Goal: Navigation & Orientation: Find specific page/section

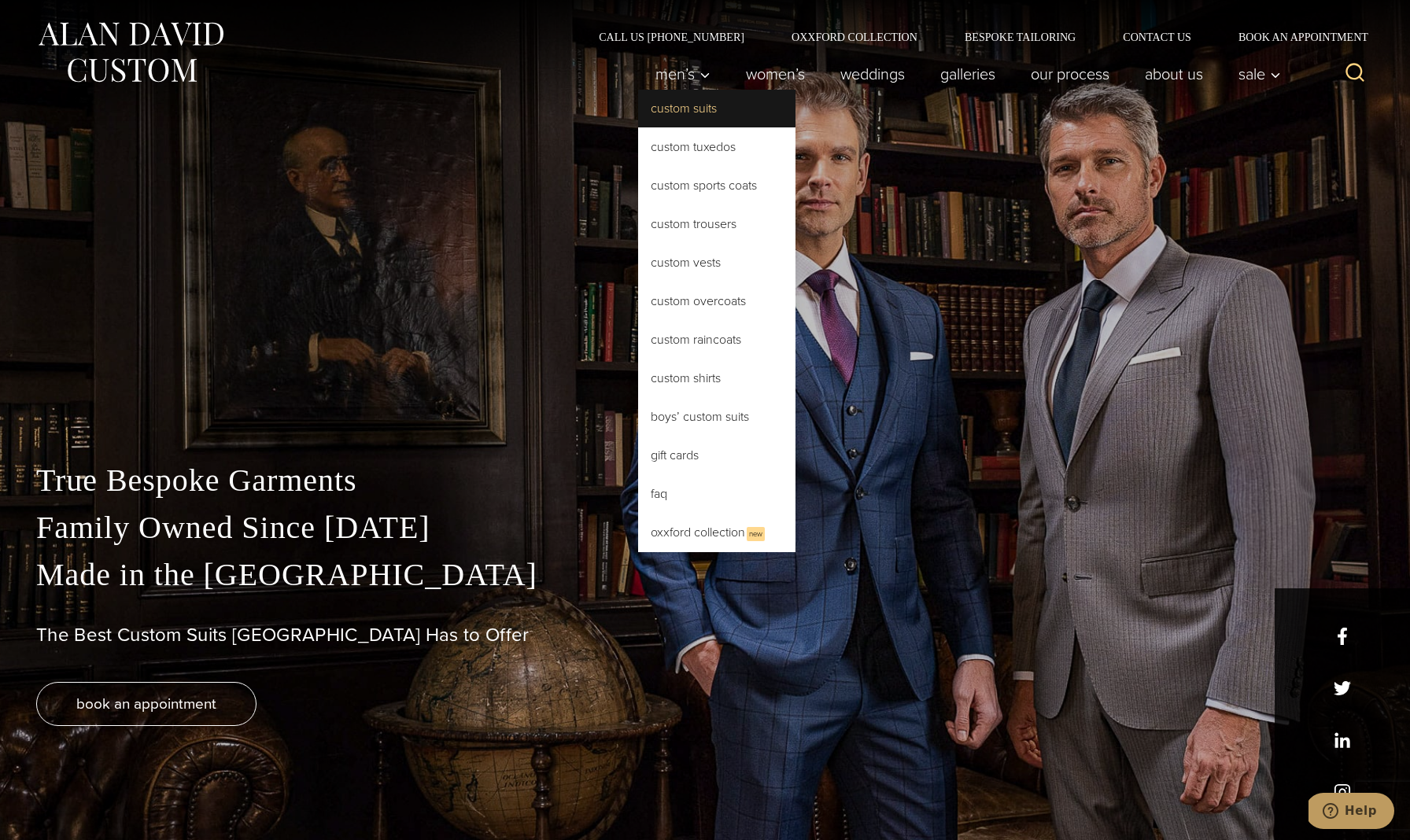
click at [683, 101] on link "Custom Suits" at bounding box center [716, 109] width 157 height 37
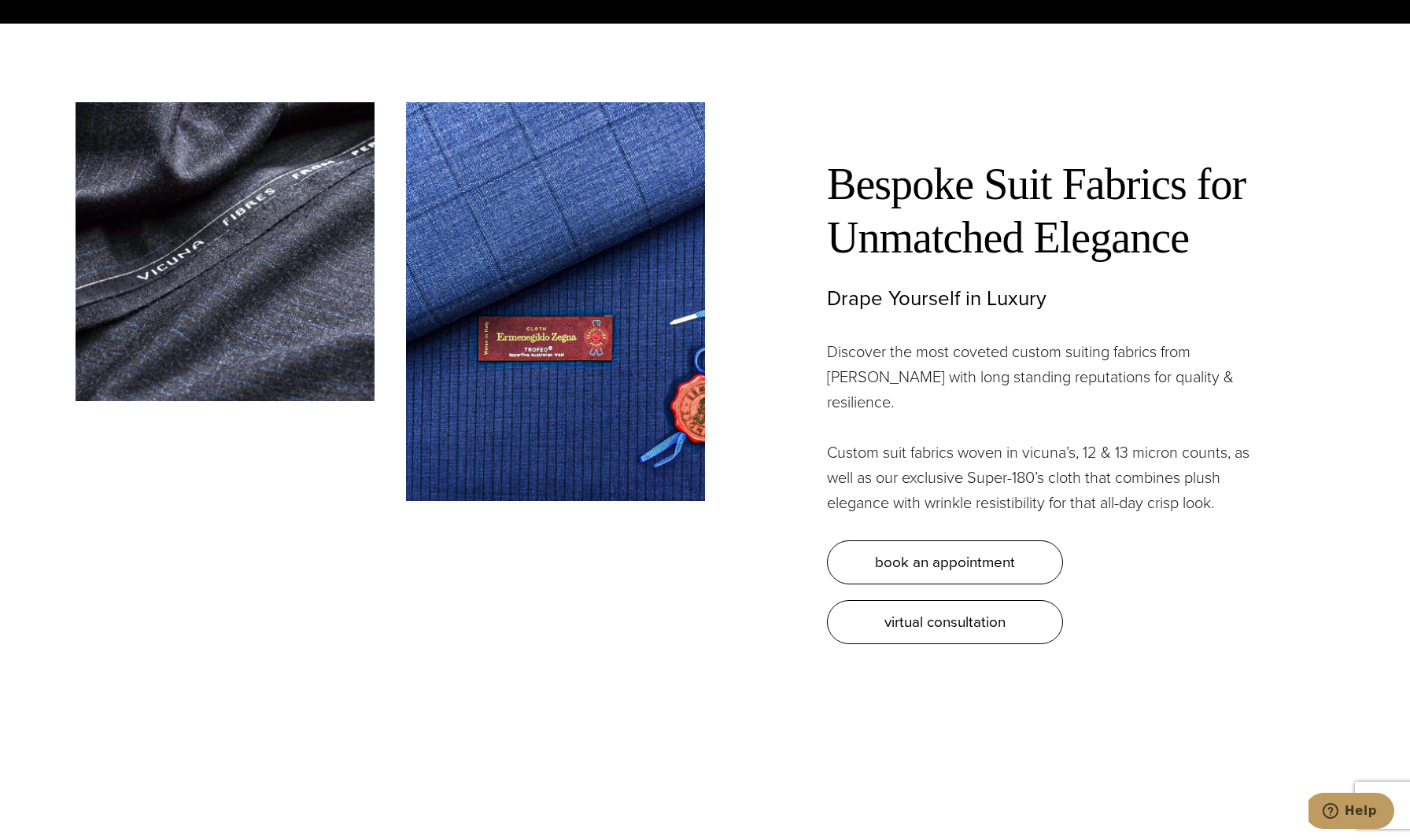
scroll to position [4865, 0]
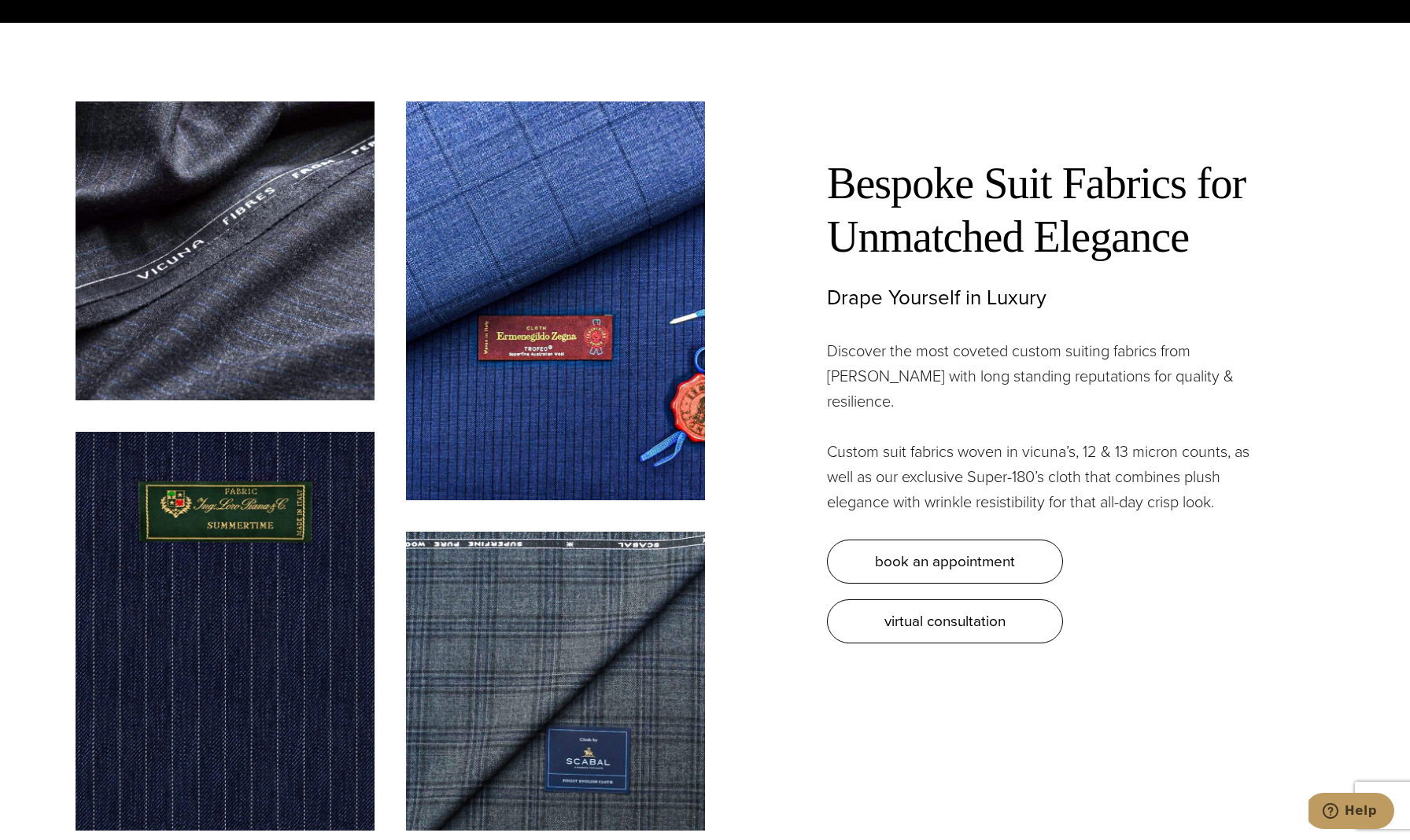
click at [266, 560] on img at bounding box center [225, 631] width 299 height 399
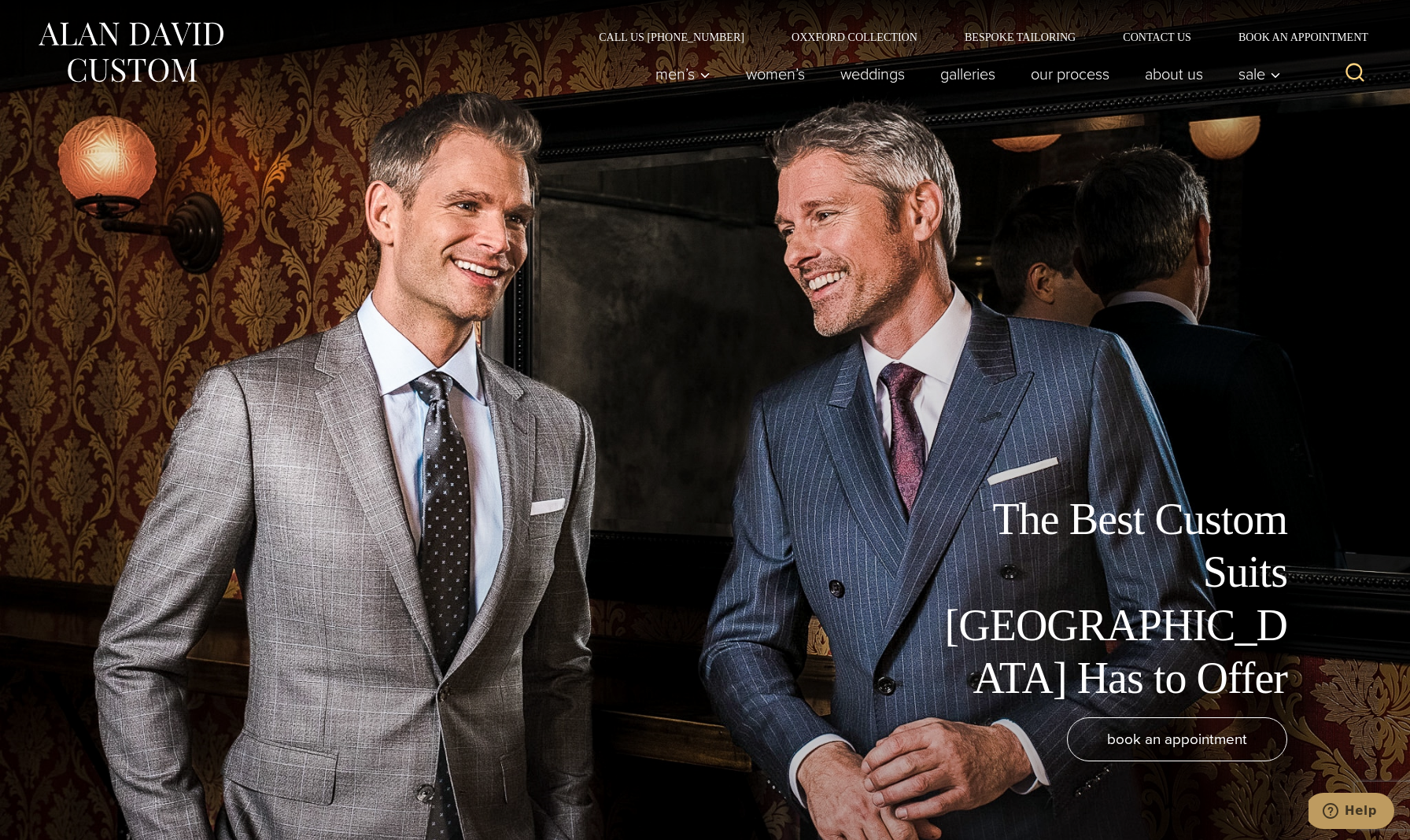
scroll to position [0, 0]
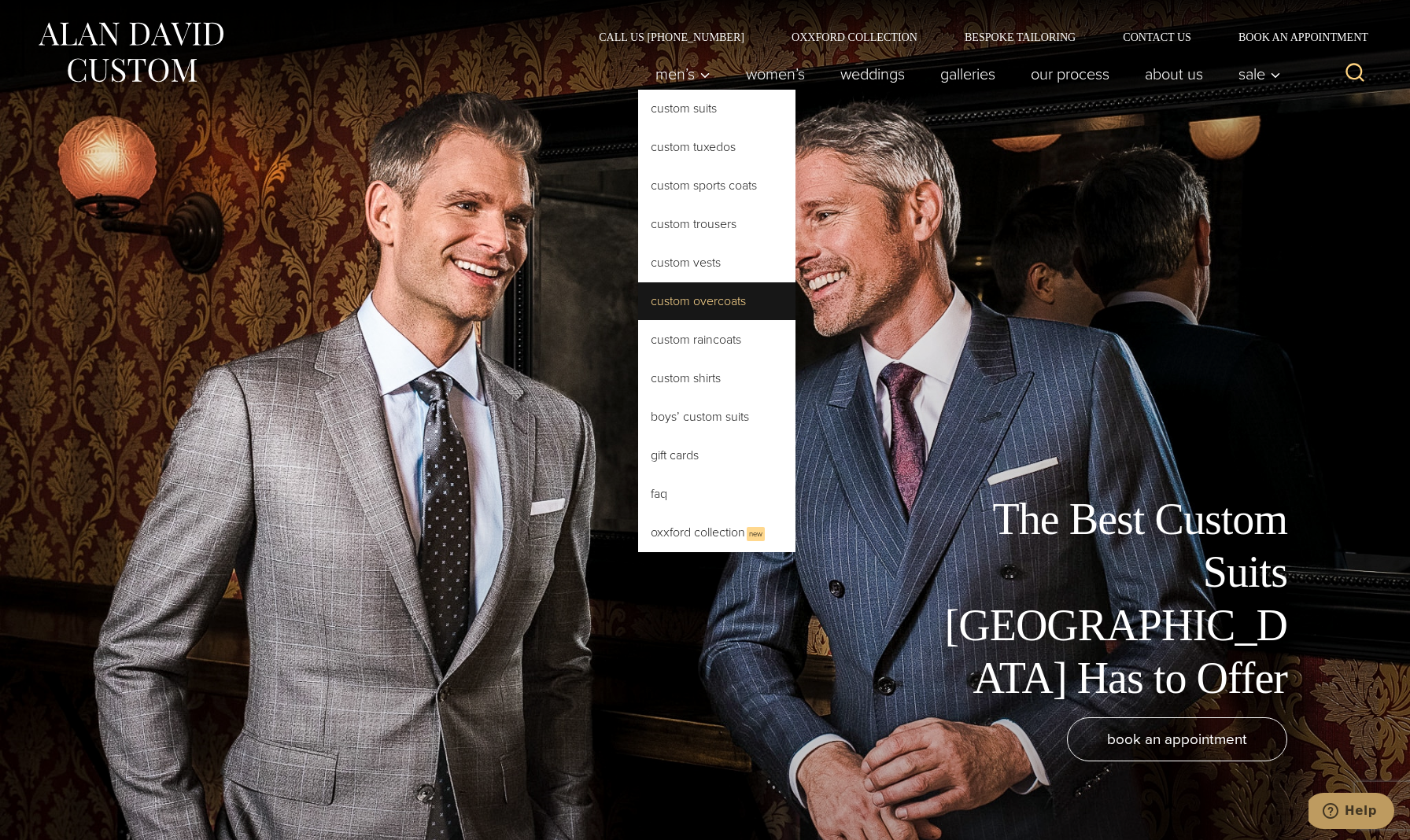
click at [719, 302] on link "Custom Overcoats" at bounding box center [716, 302] width 157 height 37
